Goal: Information Seeking & Learning: Learn about a topic

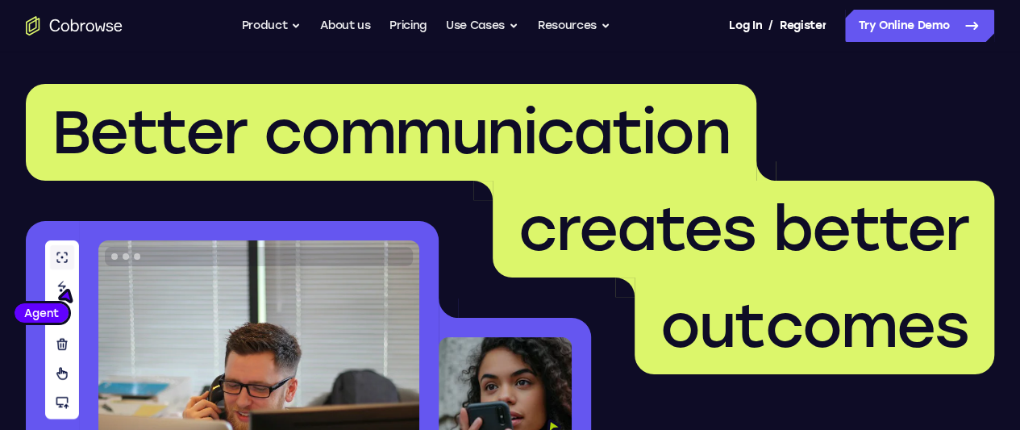
click at [281, 21] on button "Product" at bounding box center [272, 26] width 60 height 32
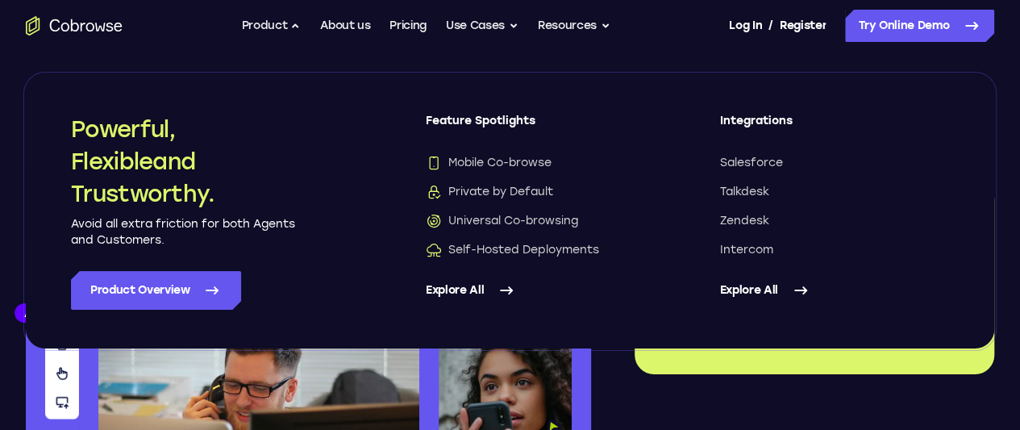
click at [770, 292] on link "Explore All" at bounding box center [835, 290] width 230 height 39
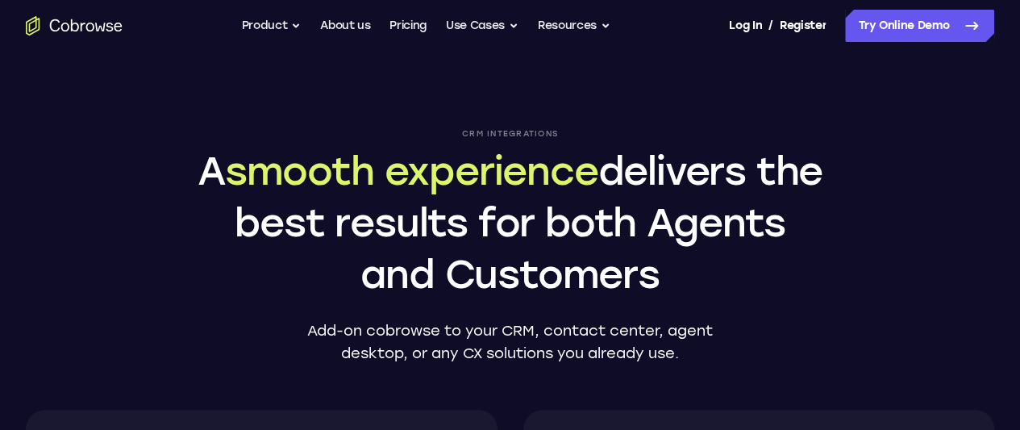
click at [123, 19] on icon "Go to the home page" at bounding box center [74, 25] width 97 height 19
